Goal: Information Seeking & Learning: Understand process/instructions

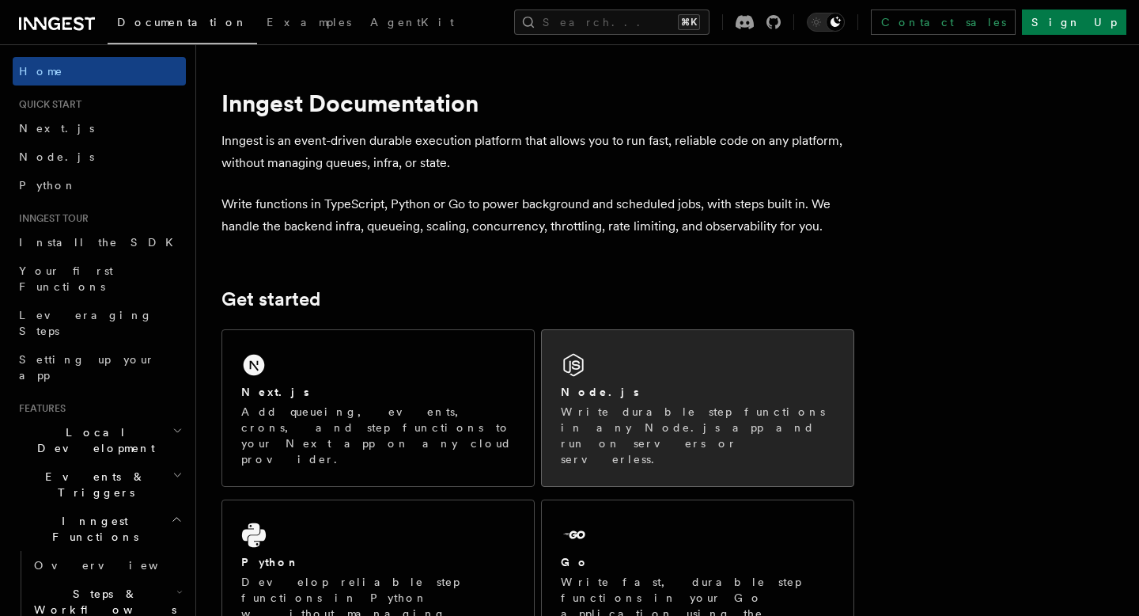
click at [606, 421] on p "Write durable step functions in any Node.js app and run on servers or serverles…" at bounding box center [698, 435] width 274 height 63
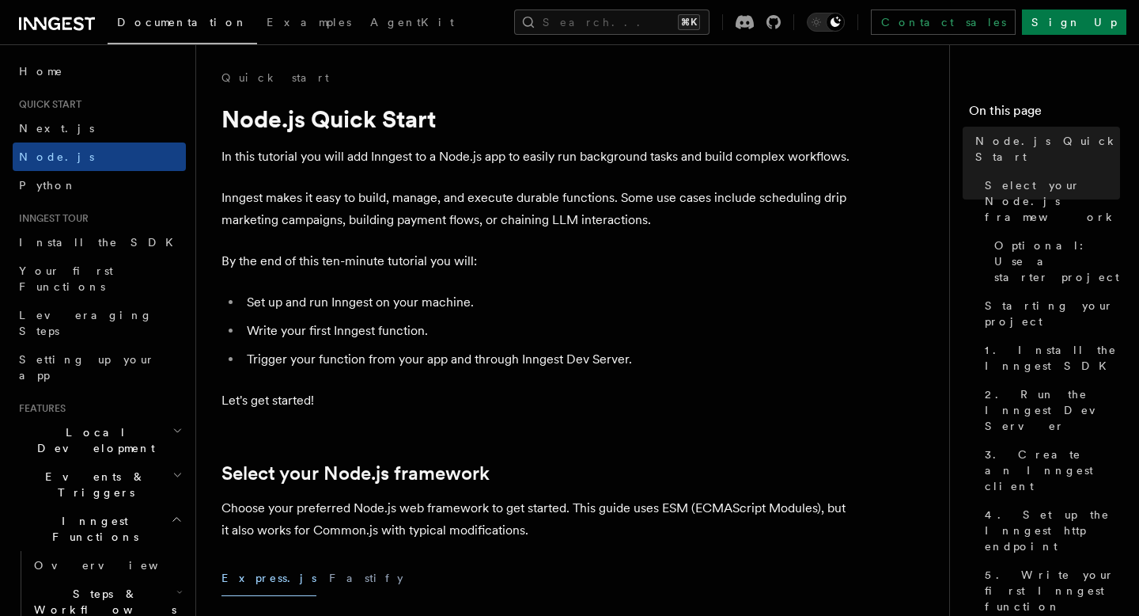
click at [640, 159] on p "In this tutorial you will add Inngest to a Node.js app to easily run background…" at bounding box center [538, 157] width 633 height 22
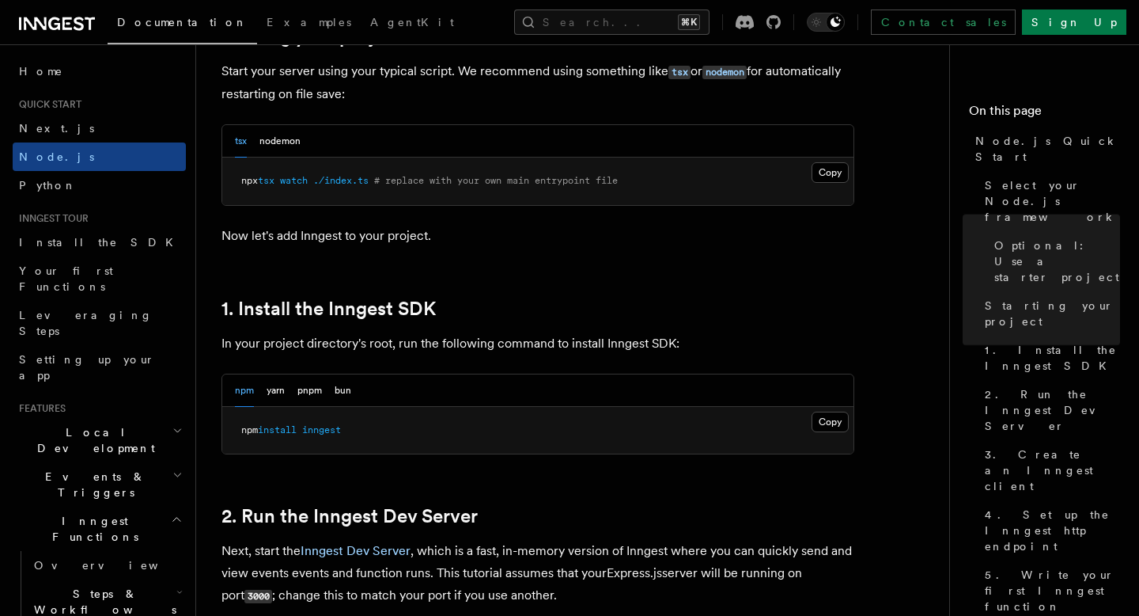
scroll to position [815, 0]
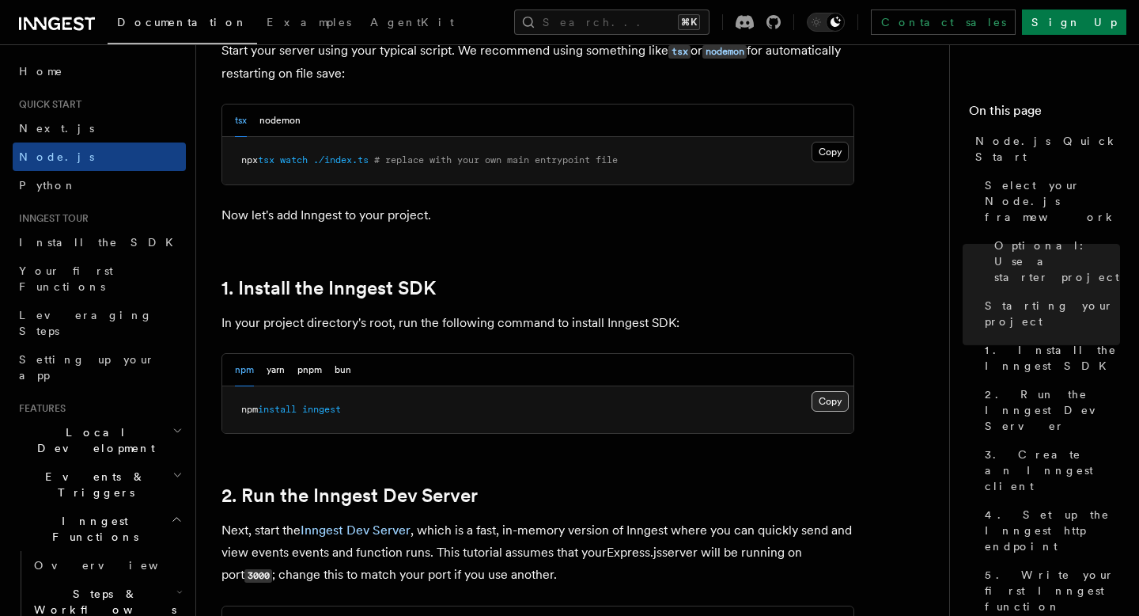
click at [834, 402] on button "Copy Copied" at bounding box center [830, 401] width 37 height 21
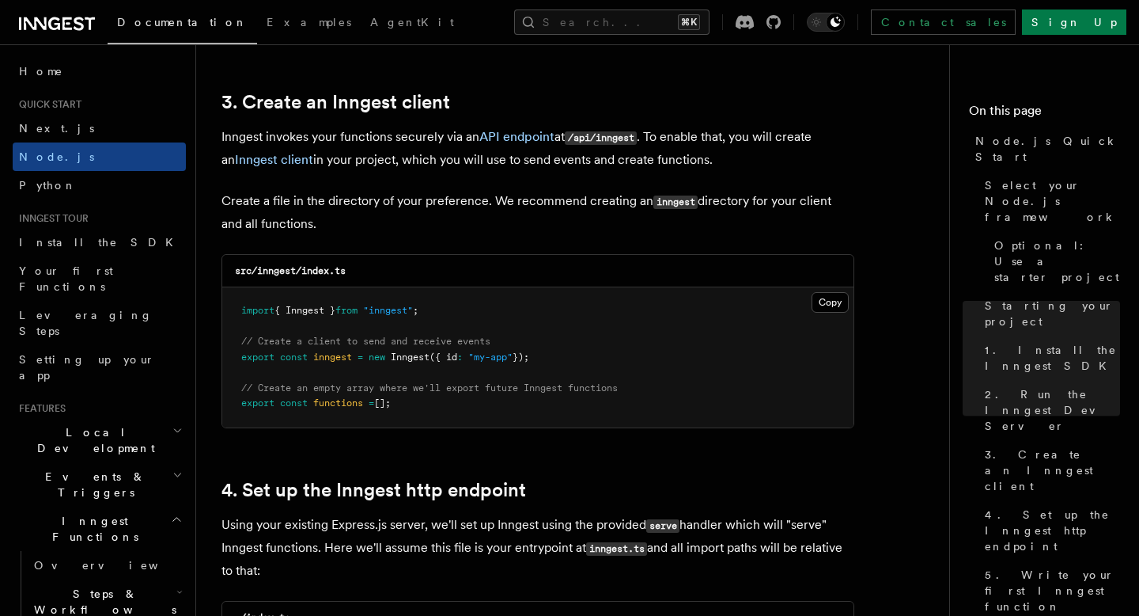
scroll to position [1990, 0]
click at [255, 100] on link "3. Create an Inngest client" at bounding box center [336, 101] width 229 height 22
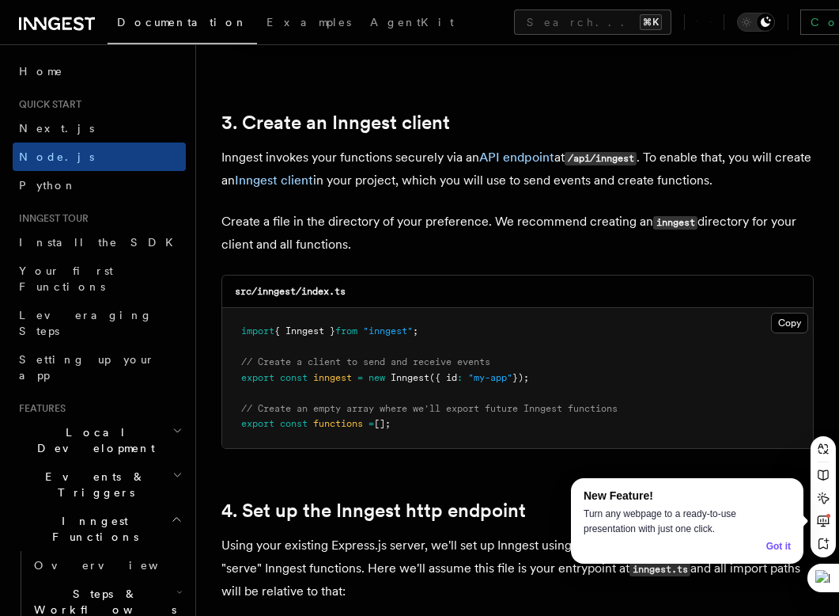
scroll to position [1964, 0]
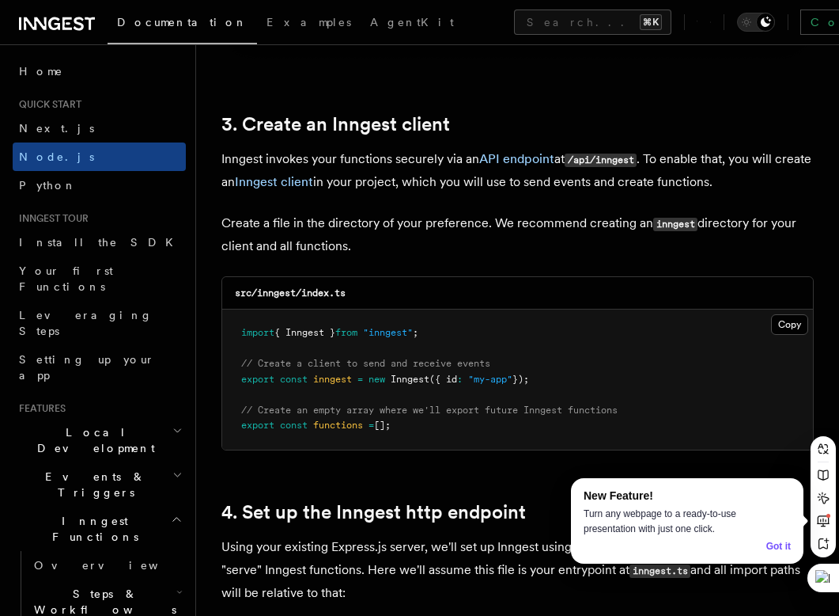
drag, startPoint x: 350, startPoint y: 249, endPoint x: 218, endPoint y: 104, distance: 196.6
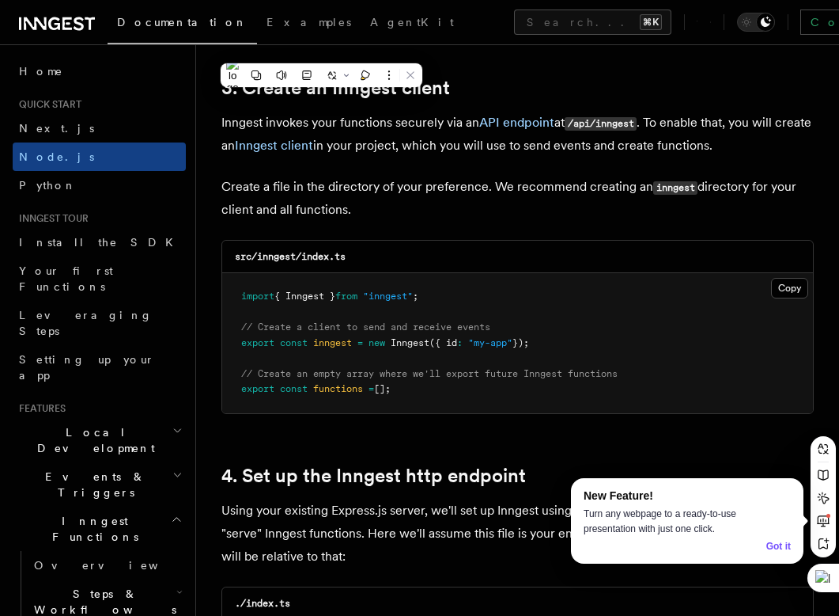
scroll to position [2030, 0]
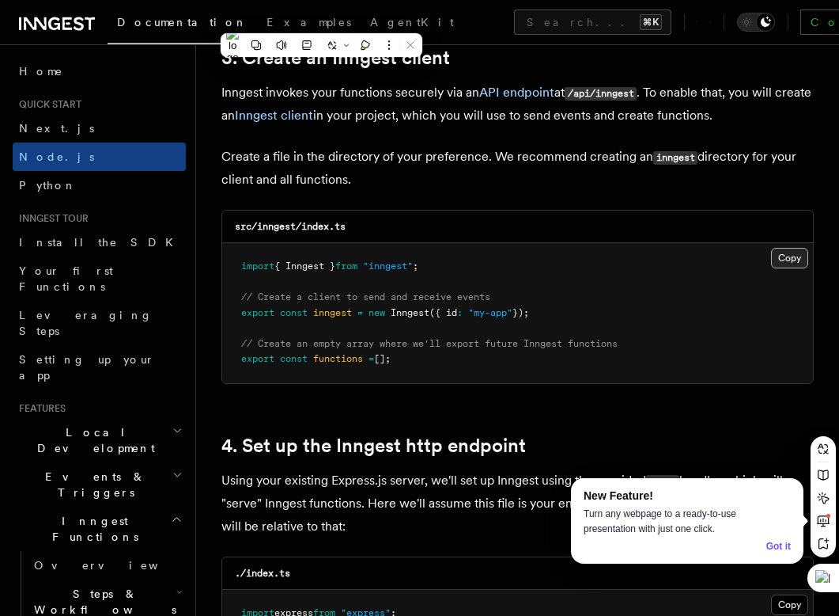
click at [787, 260] on button "Copy Copied" at bounding box center [789, 258] width 37 height 21
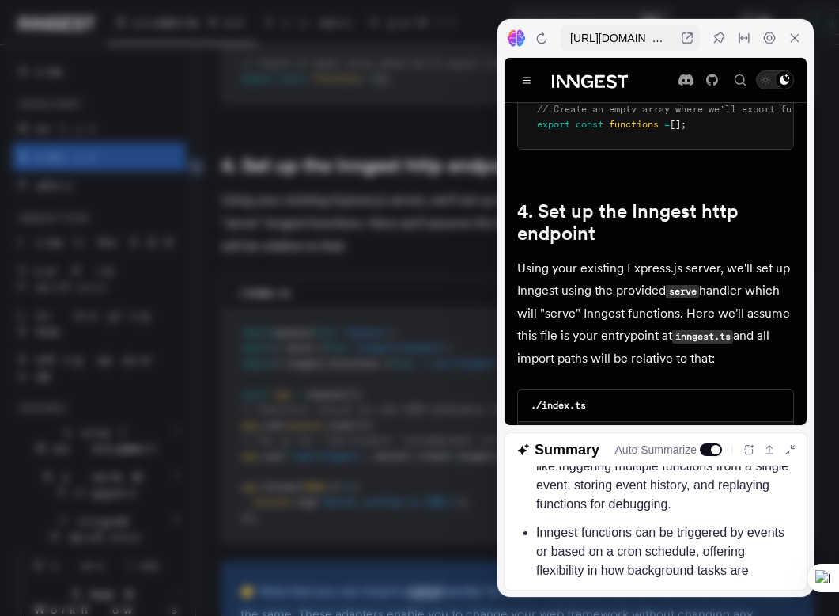
scroll to position [699, 0]
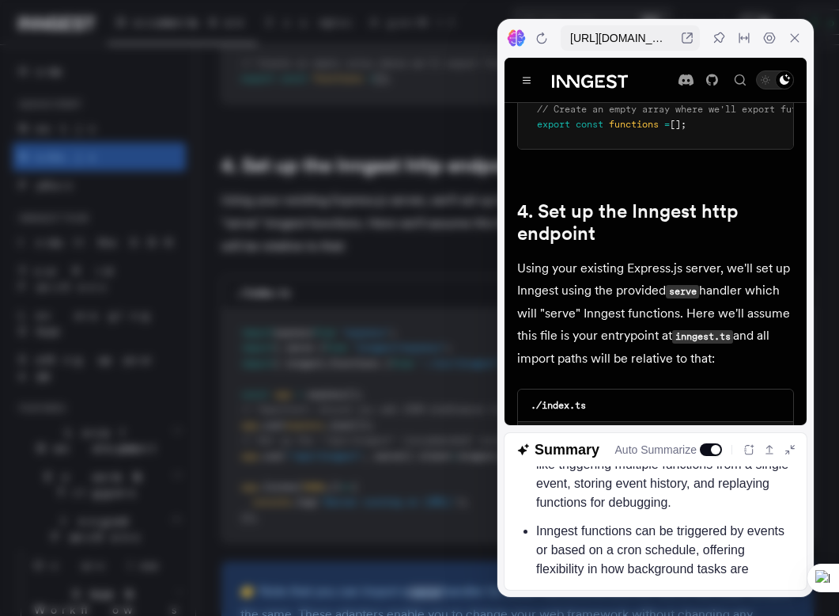
click at [661, 498] on li "The event-driven approach enables features like triggering multiple functions f…" at bounding box center [665, 474] width 258 height 76
click at [661, 512] on li "The event-driven approach enables features like triggering multiple functions f…" at bounding box center [665, 474] width 258 height 76
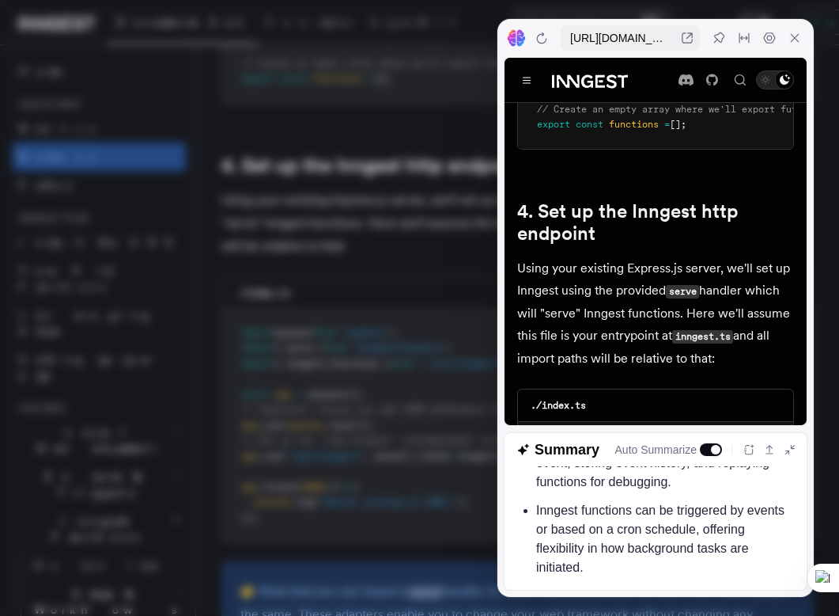
scroll to position [739, 0]
click at [798, 38] on icon at bounding box center [795, 38] width 13 height 13
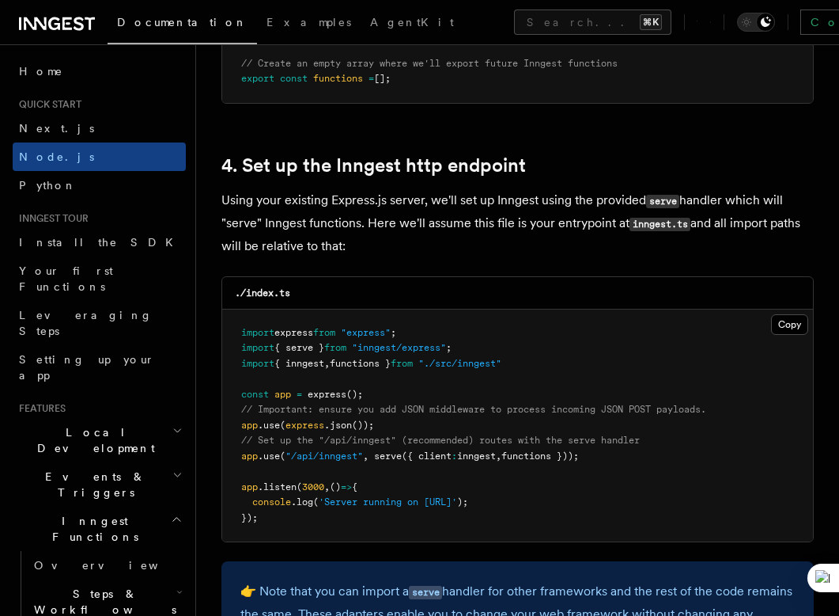
click at [307, 360] on span "{ inngest" at bounding box center [300, 363] width 50 height 11
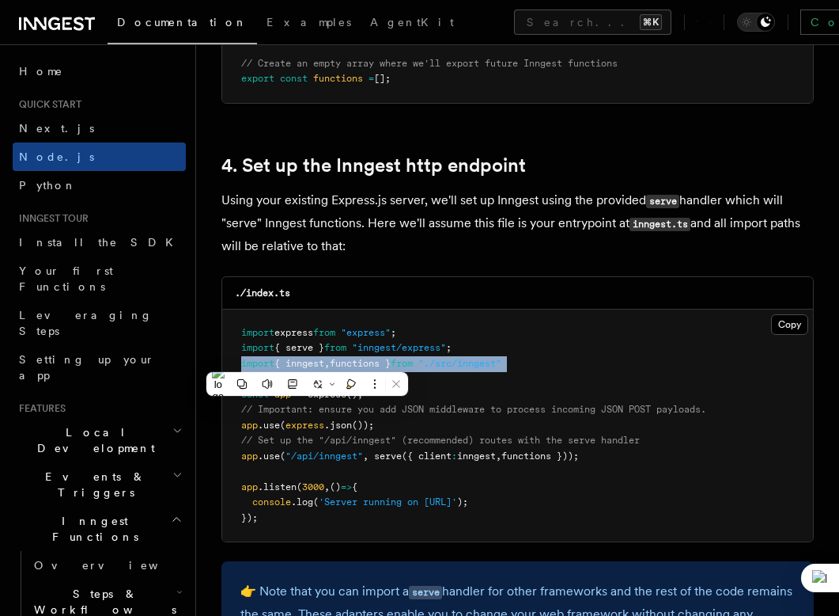
copy code "import { inngest , functions } from "./src/inngest""
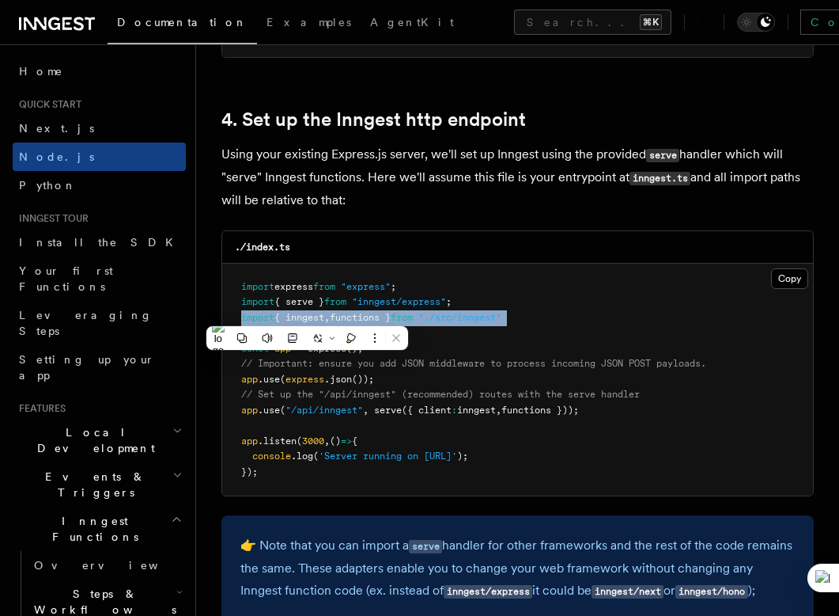
scroll to position [2357, 0]
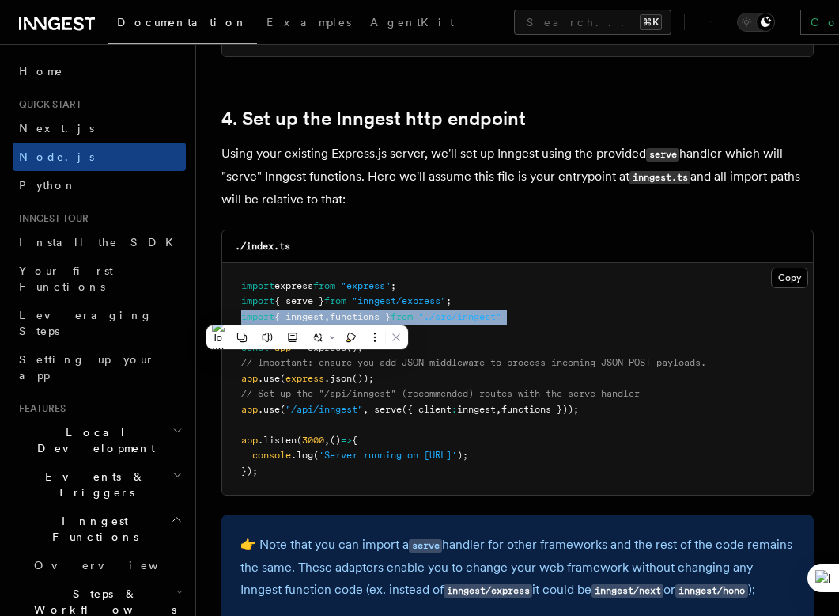
click at [491, 407] on span "inngest" at bounding box center [476, 409] width 39 height 11
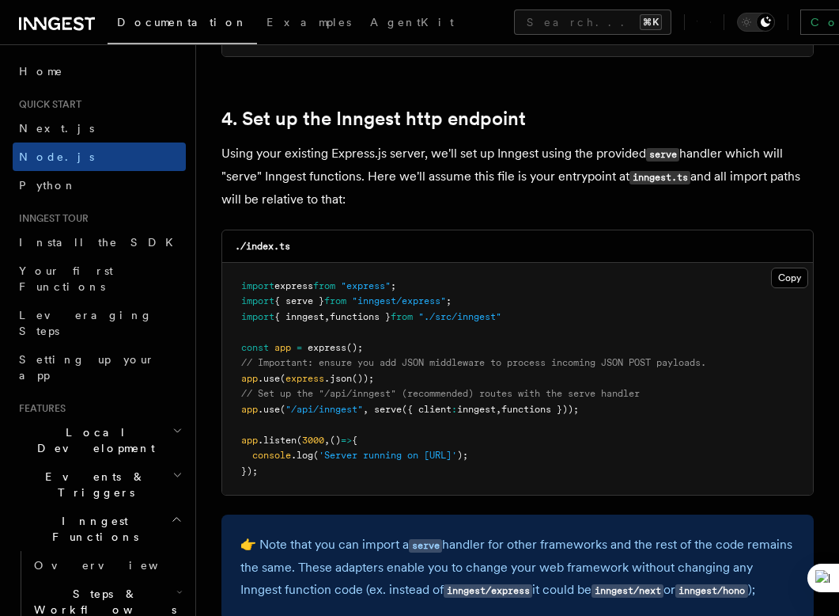
click at [491, 407] on span "inngest" at bounding box center [476, 409] width 39 height 11
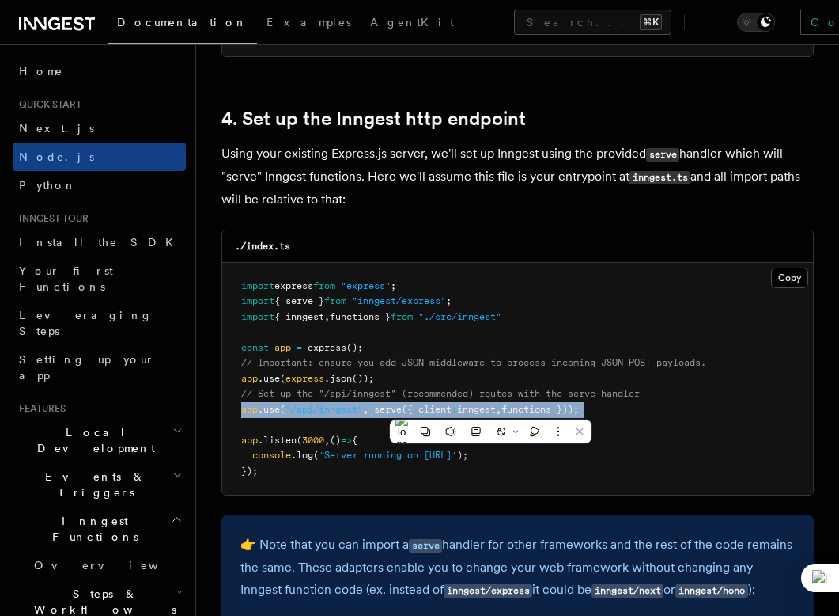
copy code "app .use ( "/api/inngest" , serve ({ client : inngest , functions }));"
click at [464, 358] on span "// Important: ensure you add JSON middleware to process incoming JSON POST payl…" at bounding box center [473, 362] width 465 height 11
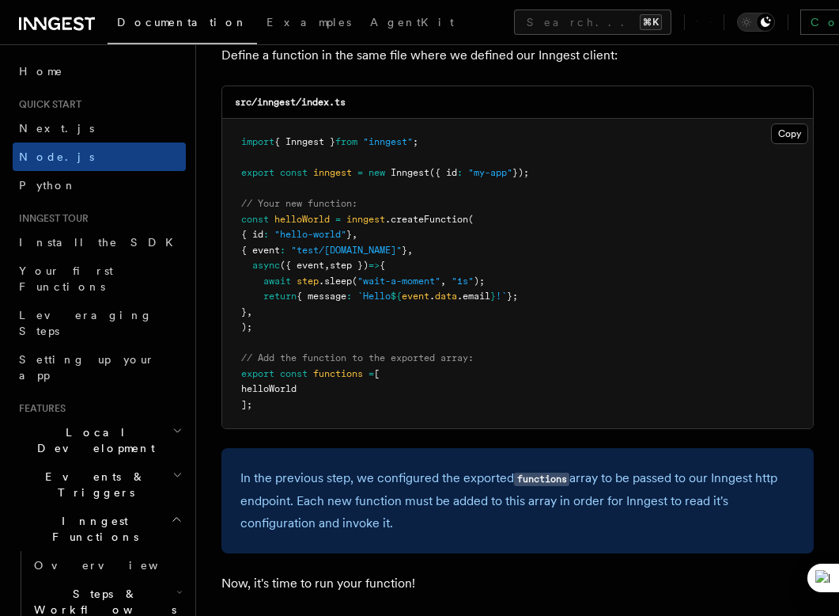
scroll to position [3213, 0]
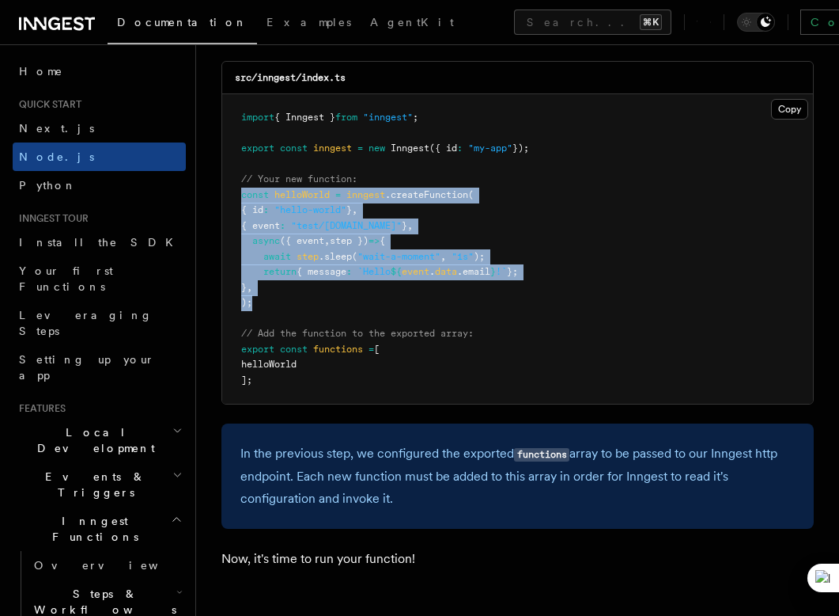
drag, startPoint x: 242, startPoint y: 221, endPoint x: 303, endPoint y: 326, distance: 121.6
click at [303, 326] on pre "import { Inngest } from "inngest" ; export const inngest = new Inngest ({ id : …" at bounding box center [517, 248] width 591 height 309
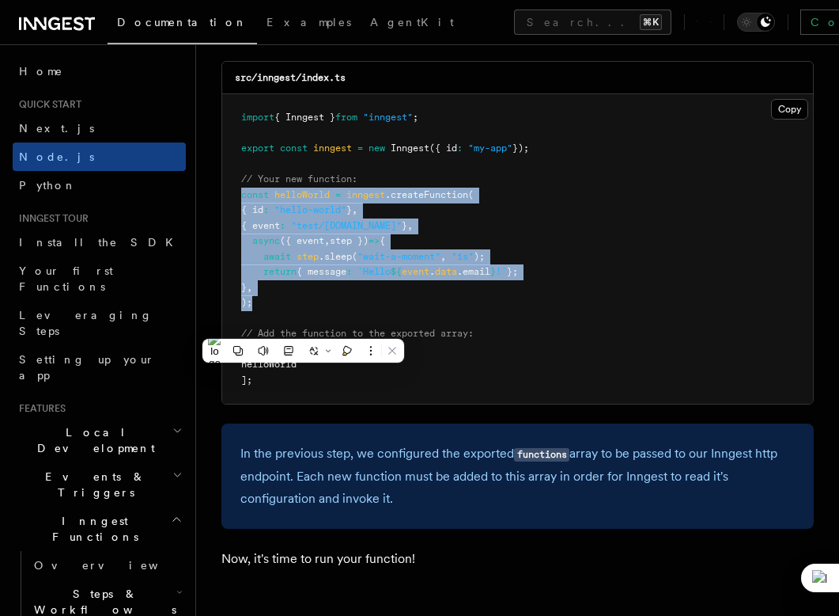
copy code "const helloWorld = inngest .createFunction ( { id : "hello-world" } , { event :…"
